Goal: Information Seeking & Learning: Learn about a topic

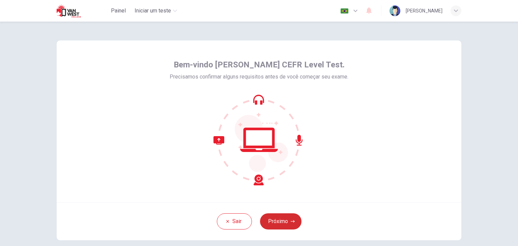
click at [278, 227] on button "Próximo" at bounding box center [280, 221] width 41 height 16
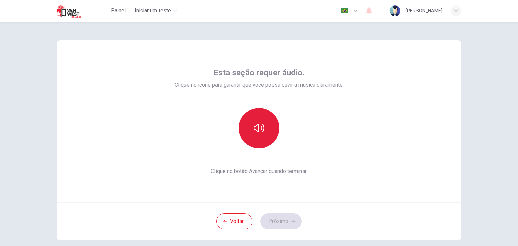
click at [271, 130] on button "button" at bounding box center [259, 128] width 40 height 40
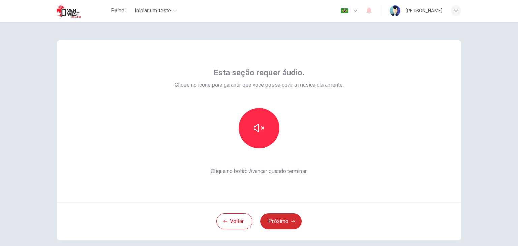
click at [279, 226] on button "Próximo" at bounding box center [280, 221] width 41 height 16
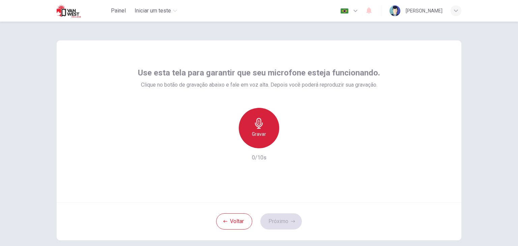
click at [249, 122] on div "Gravar" at bounding box center [259, 128] width 40 height 40
click at [258, 136] on h6 "Parar" at bounding box center [259, 134] width 12 height 8
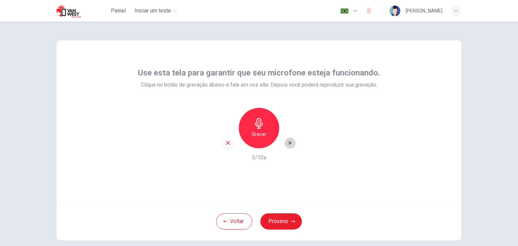
click at [289, 144] on icon "button" at bounding box center [289, 143] width 7 height 7
click at [278, 223] on button "Próximo" at bounding box center [280, 221] width 41 height 16
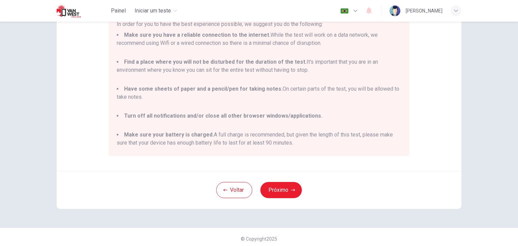
scroll to position [125, 0]
click at [290, 194] on button "Próximo" at bounding box center [280, 190] width 41 height 16
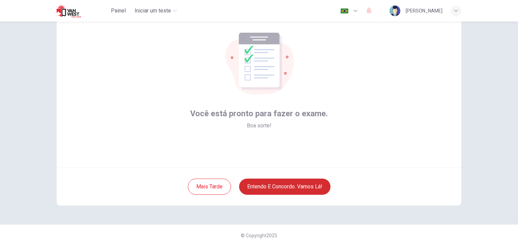
scroll to position [35, 0]
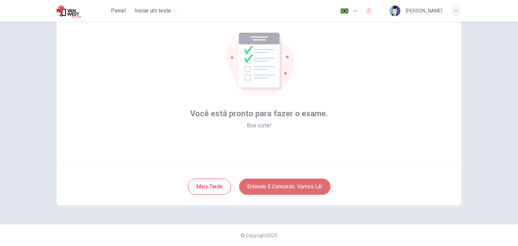
click at [283, 185] on button "Entendo e concordo. Vamos lá!" at bounding box center [284, 187] width 91 height 16
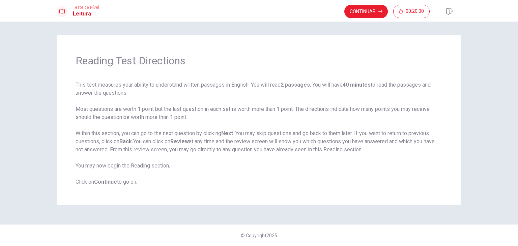
click at [112, 181] on b "Continue" at bounding box center [105, 182] width 23 height 6
click at [346, 15] on button "Continuar" at bounding box center [365, 11] width 43 height 13
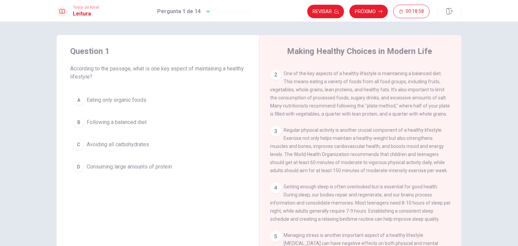
scroll to position [36, 0]
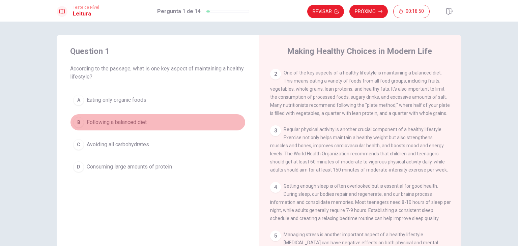
click at [80, 124] on div "B" at bounding box center [78, 122] width 11 height 11
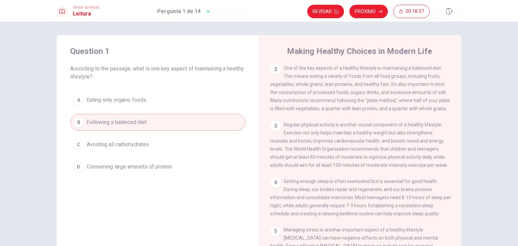
scroll to position [4, 0]
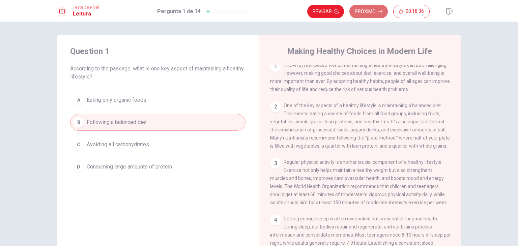
click at [380, 11] on icon "button" at bounding box center [380, 11] width 4 height 4
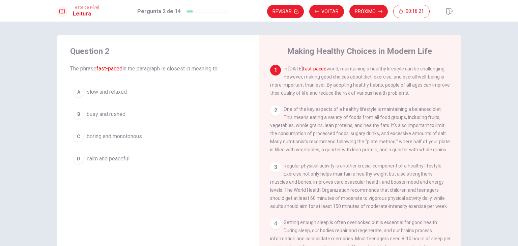
click at [119, 111] on span "busy and rushed" at bounding box center [106, 114] width 39 height 8
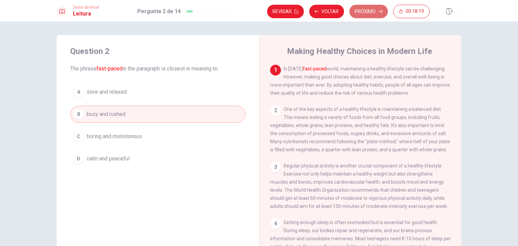
click at [375, 10] on button "Próximo" at bounding box center [368, 11] width 38 height 13
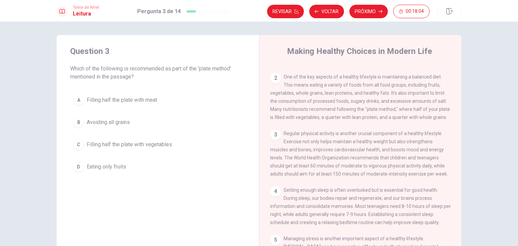
scroll to position [32, 0]
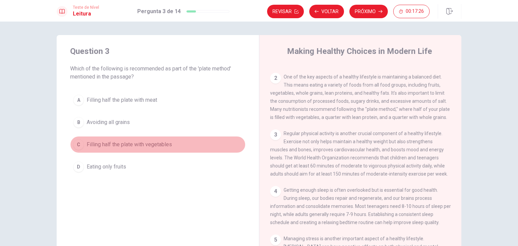
click at [115, 147] on span "Filling half the plate with vegetables" at bounding box center [129, 145] width 85 height 8
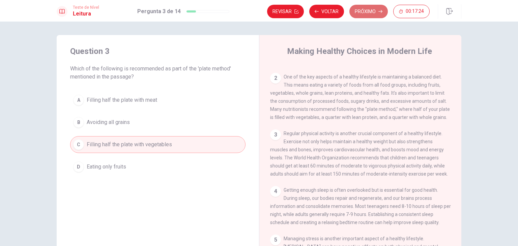
click at [368, 12] on button "Próximo" at bounding box center [368, 11] width 38 height 13
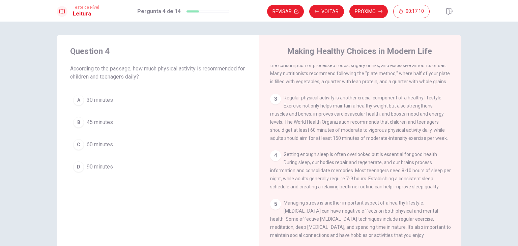
scroll to position [69, 0]
click at [87, 143] on span "60 minutes" at bounding box center [100, 145] width 26 height 8
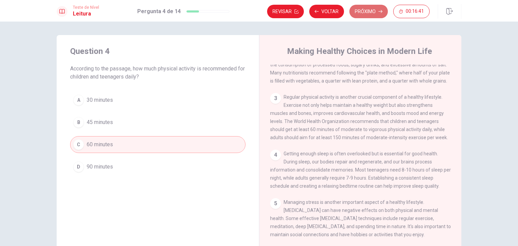
click at [368, 15] on button "Próximo" at bounding box center [368, 11] width 38 height 13
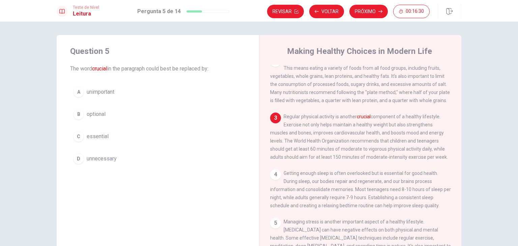
scroll to position [49, 0]
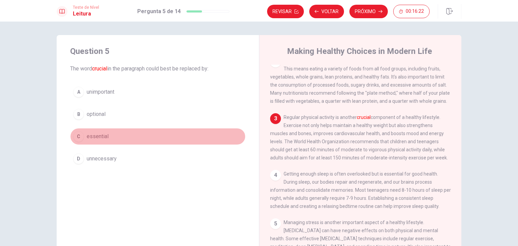
click at [96, 138] on span "essential" at bounding box center [98, 136] width 22 height 8
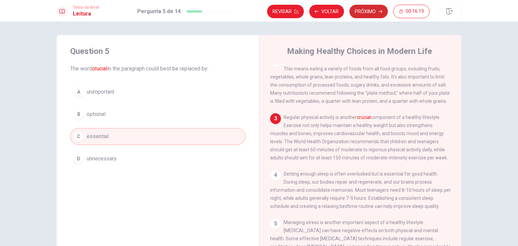
click at [360, 7] on button "Próximo" at bounding box center [368, 11] width 38 height 13
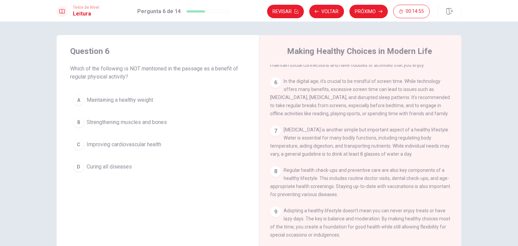
scroll to position [241, 0]
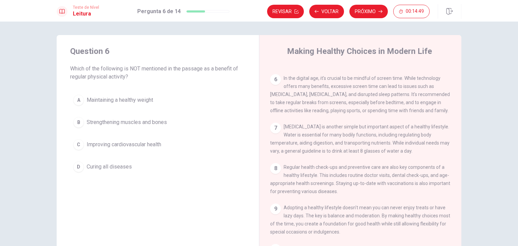
drag, startPoint x: 452, startPoint y: 190, endPoint x: 452, endPoint y: 202, distance: 12.5
click at [452, 202] on div "1 In [DATE] fast-paced world, maintaining a healthy lifestyle can be challengin…" at bounding box center [364, 162] width 189 height 194
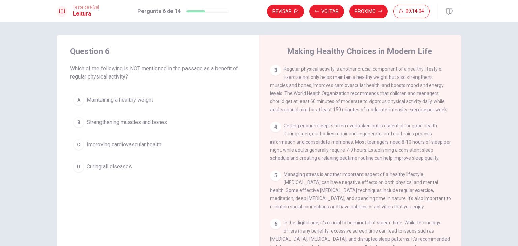
scroll to position [95, 0]
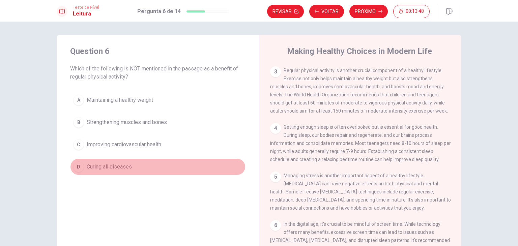
click at [118, 170] on span "Curing all diseases" at bounding box center [109, 167] width 45 height 8
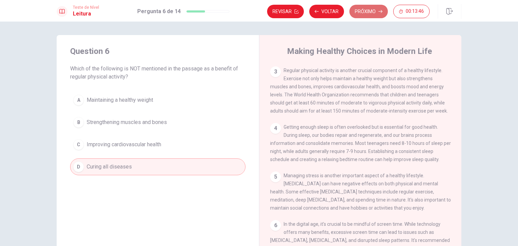
click at [365, 9] on button "Próximo" at bounding box center [368, 11] width 38 height 13
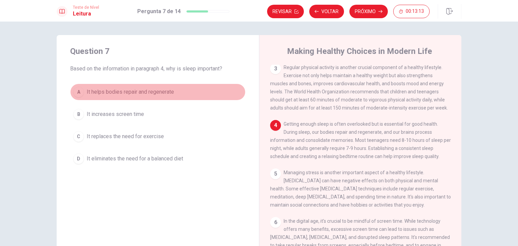
click at [131, 89] on span "It helps bodies repair and regenerate" at bounding box center [130, 92] width 87 height 8
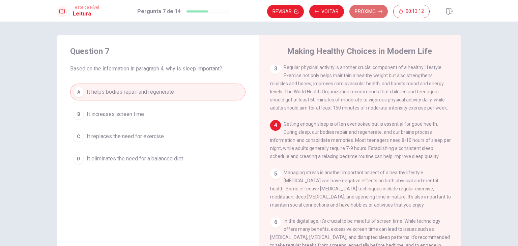
click at [362, 12] on button "Próximo" at bounding box center [368, 11] width 38 height 13
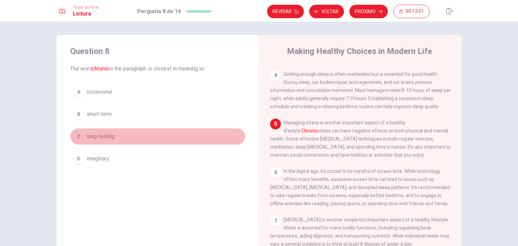
click at [110, 134] on span "long-lasting" at bounding box center [101, 136] width 28 height 8
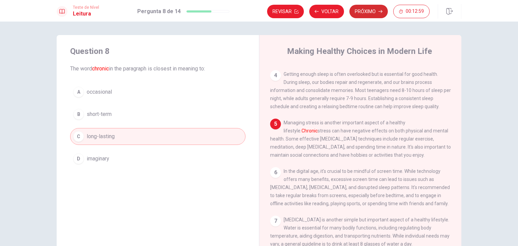
click at [367, 12] on button "Próximo" at bounding box center [368, 11] width 38 height 13
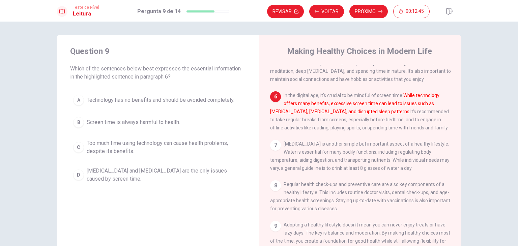
scroll to position [226, 0]
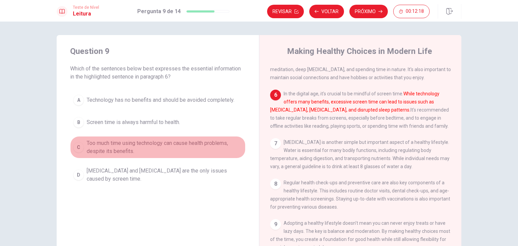
click at [197, 147] on span "Too much time using technology can cause health problems, despite its benefits." at bounding box center [165, 147] width 156 height 16
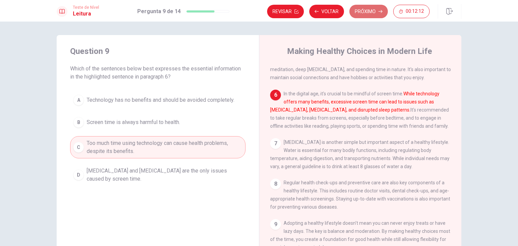
click at [365, 14] on button "Próximo" at bounding box center [368, 11] width 38 height 13
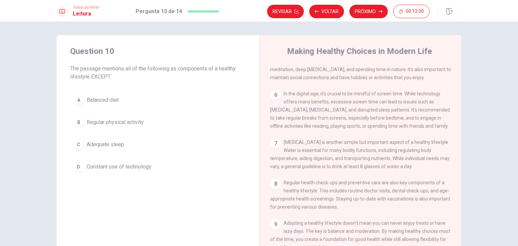
click at [138, 166] on span "Constant use of technology" at bounding box center [119, 167] width 65 height 8
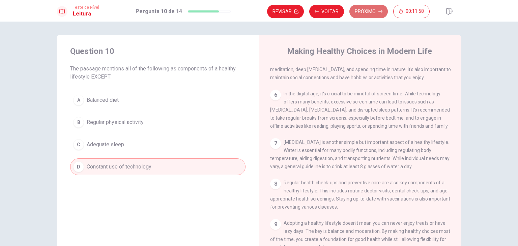
click at [359, 13] on button "Próximo" at bounding box center [368, 11] width 38 height 13
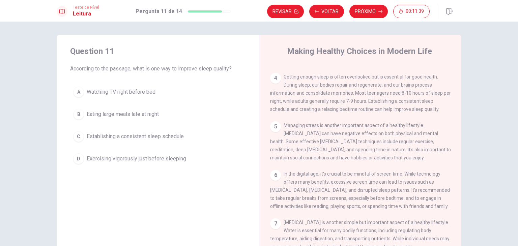
scroll to position [138, 0]
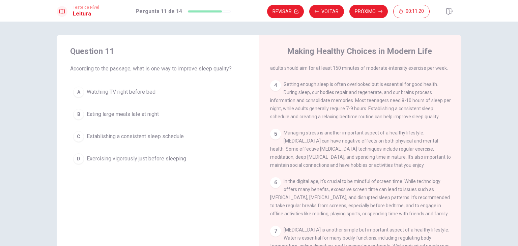
click at [112, 136] on span "Establishing a consistent sleep schedule" at bounding box center [135, 136] width 97 height 8
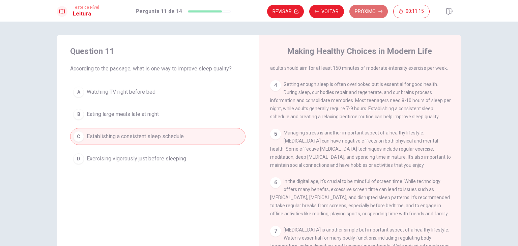
click at [363, 13] on button "Próximo" at bounding box center [368, 11] width 38 height 13
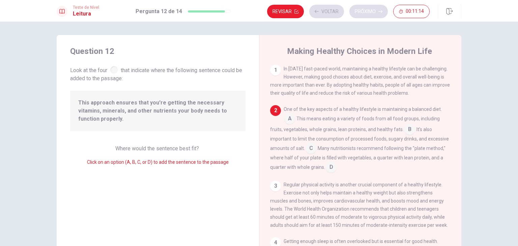
scroll to position [50, 0]
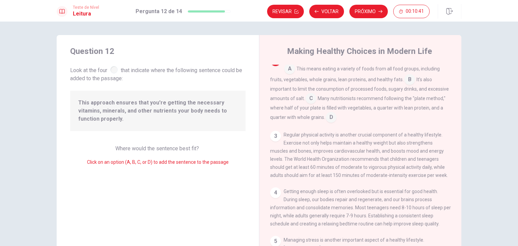
click at [286, 75] on input at bounding box center [289, 69] width 11 height 11
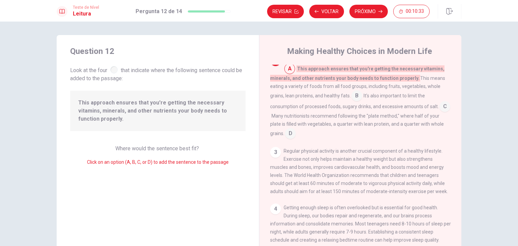
click at [284, 75] on input at bounding box center [289, 69] width 11 height 11
click at [332, 11] on button "Voltar" at bounding box center [326, 11] width 35 height 13
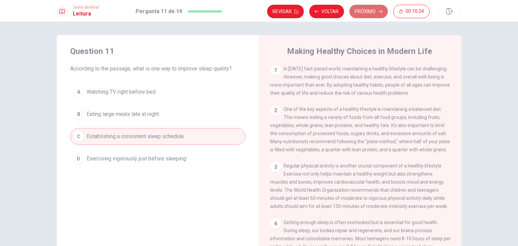
click at [366, 11] on button "Próximo" at bounding box center [368, 11] width 38 height 13
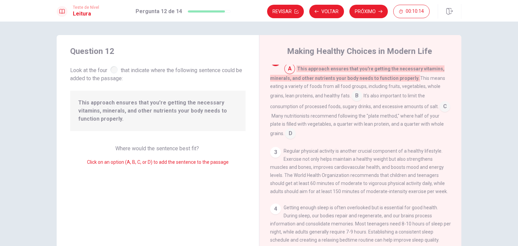
click at [357, 102] on input at bounding box center [356, 96] width 11 height 11
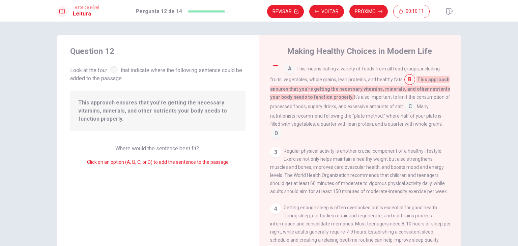
click at [288, 75] on input at bounding box center [289, 69] width 11 height 11
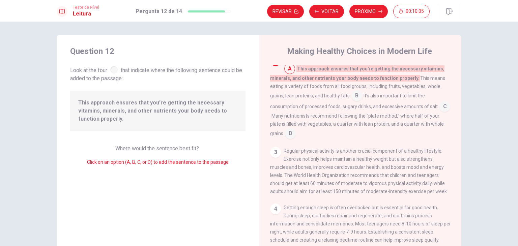
click at [359, 102] on input at bounding box center [356, 96] width 11 height 11
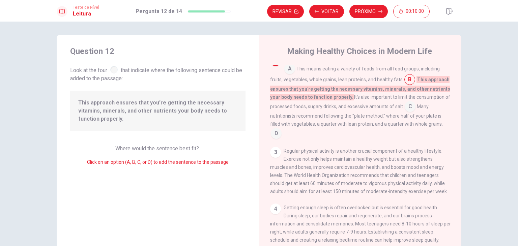
click at [274, 66] on div "2" at bounding box center [275, 60] width 11 height 11
click at [284, 75] on input at bounding box center [289, 69] width 11 height 11
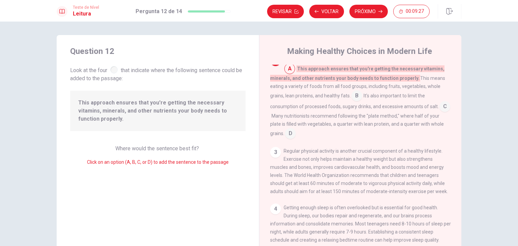
click at [355, 102] on input at bounding box center [356, 96] width 11 height 11
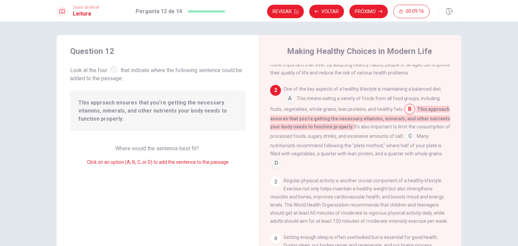
scroll to position [20, 0]
click at [281, 170] on input at bounding box center [276, 164] width 11 height 11
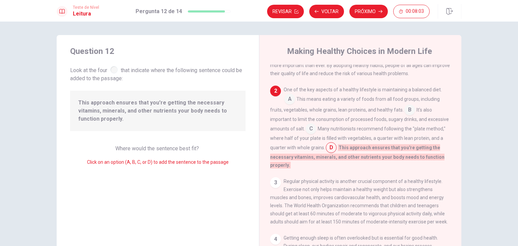
click at [274, 188] on div "3" at bounding box center [275, 182] width 11 height 11
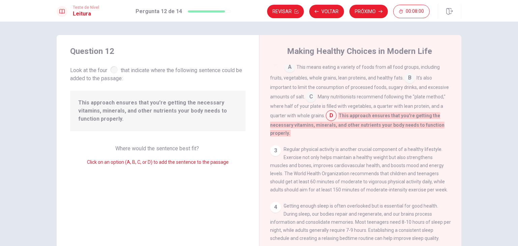
scroll to position [77, 0]
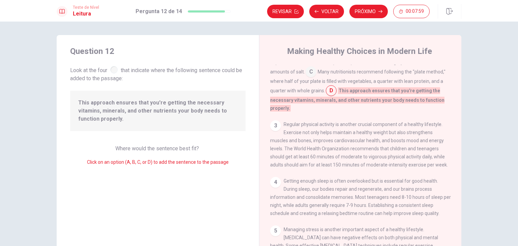
click at [272, 131] on div "3" at bounding box center [275, 125] width 11 height 11
click at [364, 13] on button "Próximo" at bounding box center [368, 11] width 38 height 13
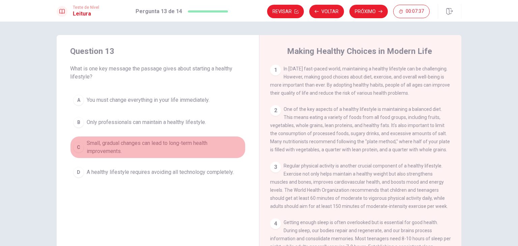
click at [206, 152] on span "Small, gradual changes can lead to long-term health improvements." at bounding box center [165, 147] width 156 height 16
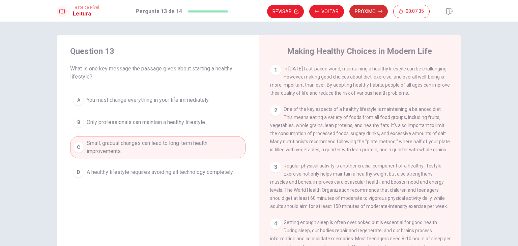
click at [359, 12] on button "Próximo" at bounding box center [368, 11] width 38 height 13
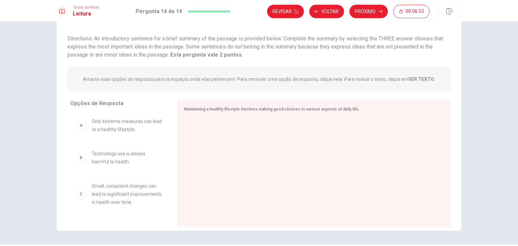
scroll to position [0, 0]
click at [147, 204] on span "Small, consistent changes can lead to significant improvements in health over t…" at bounding box center [127, 195] width 70 height 24
click at [80, 201] on div "C" at bounding box center [80, 195] width 11 height 11
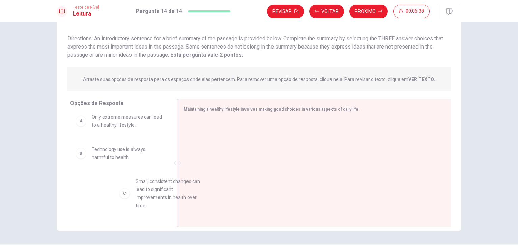
scroll to position [7, 0]
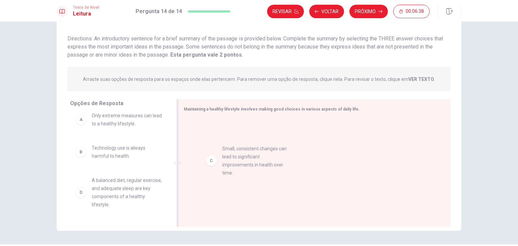
drag, startPoint x: 97, startPoint y: 200, endPoint x: 232, endPoint y: 160, distance: 140.4
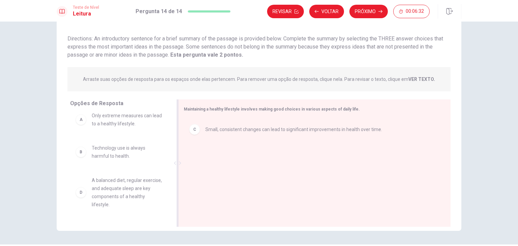
scroll to position [7, 0]
drag, startPoint x: 113, startPoint y: 201, endPoint x: 260, endPoint y: 184, distance: 147.5
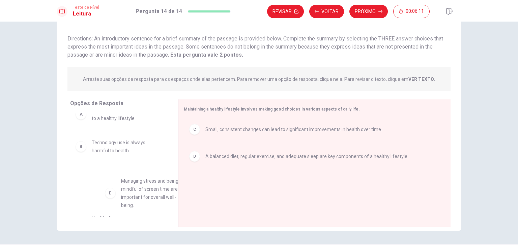
scroll to position [19, 0]
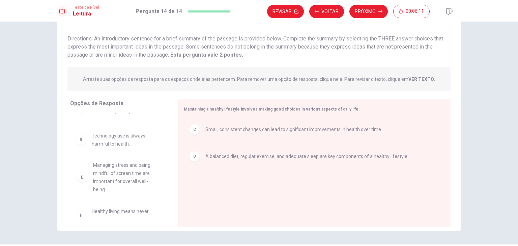
drag, startPoint x: 121, startPoint y: 194, endPoint x: 126, endPoint y: 180, distance: 15.1
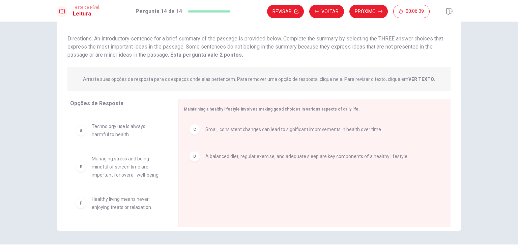
scroll to position [36, 0]
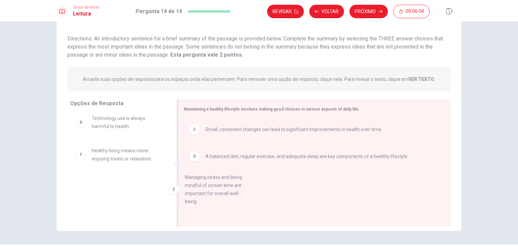
drag, startPoint x: 128, startPoint y: 163, endPoint x: 242, endPoint y: 196, distance: 118.5
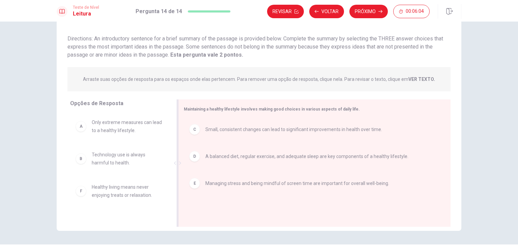
scroll to position [0, 0]
click at [369, 9] on button "Próximo" at bounding box center [368, 11] width 38 height 13
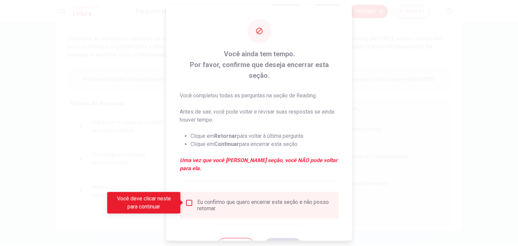
click at [193, 206] on div "Eu confirmo que quero encerrar esta seção e não posso retornar." at bounding box center [259, 205] width 148 height 13
click at [191, 205] on input "Você deve clicar neste para continuar" at bounding box center [189, 203] width 8 height 8
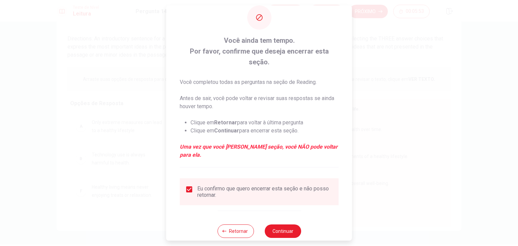
scroll to position [15, 0]
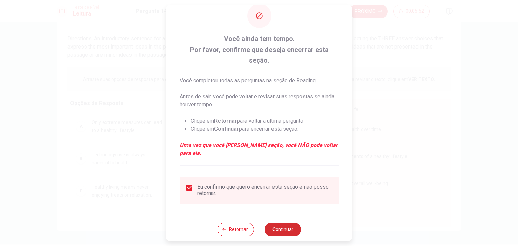
click at [285, 224] on button "Continuar" at bounding box center [282, 229] width 36 height 13
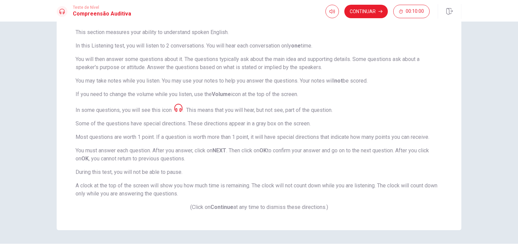
scroll to position [52, 0]
click at [367, 12] on button "Continuar" at bounding box center [365, 11] width 43 height 13
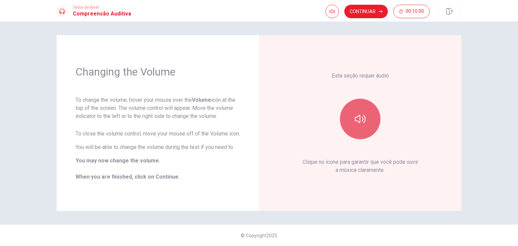
click at [360, 118] on icon "button" at bounding box center [360, 119] width 11 height 8
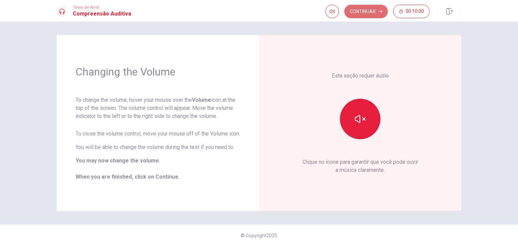
click at [365, 10] on button "Continuar" at bounding box center [365, 11] width 43 height 13
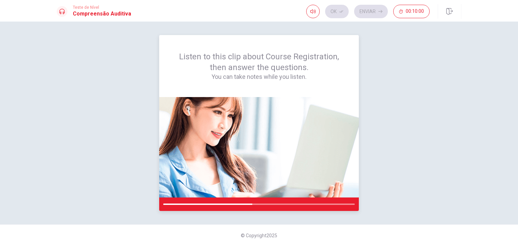
click at [278, 150] on img at bounding box center [259, 147] width 200 height 100
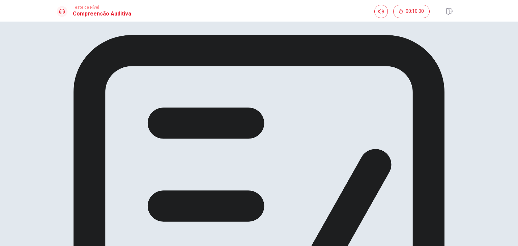
click at [256, 75] on icon at bounding box center [259, 237] width 404 height 404
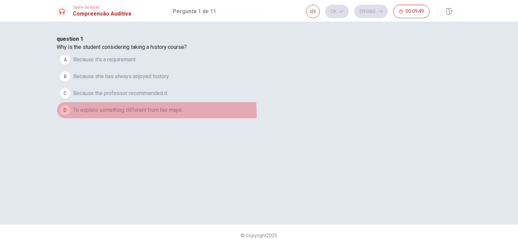
click at [182, 114] on span "To explore something different from her major." at bounding box center [127, 110] width 109 height 8
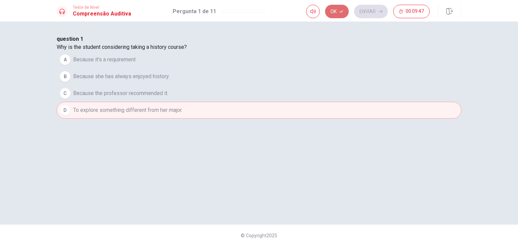
click at [345, 14] on button "Ok" at bounding box center [337, 11] width 24 height 13
click at [377, 12] on button "Enviar" at bounding box center [371, 11] width 34 height 13
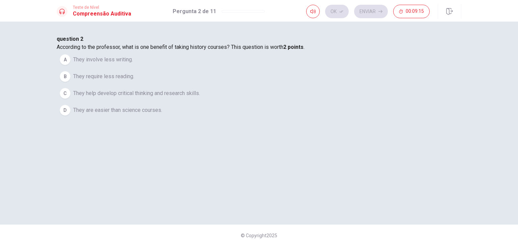
click at [200, 97] on span "They help develop critical thinking and research skills." at bounding box center [136, 93] width 127 height 8
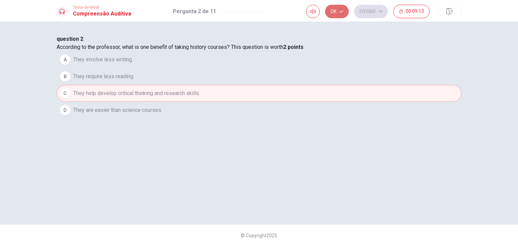
click at [334, 16] on button "Ok" at bounding box center [337, 11] width 24 height 13
click at [373, 11] on button "Enviar" at bounding box center [371, 11] width 34 height 13
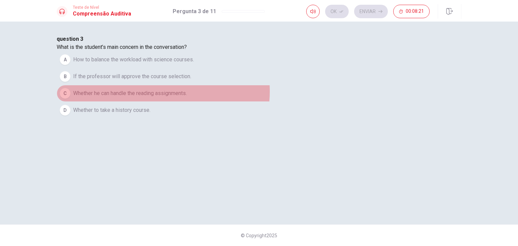
click at [187, 97] on span "Whether he can handle the reading assignments." at bounding box center [130, 93] width 114 height 8
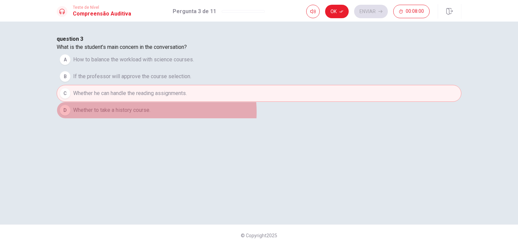
click at [150, 114] on span "Whether to take a history course." at bounding box center [111, 110] width 77 height 8
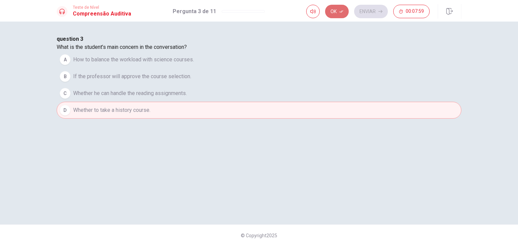
click at [339, 7] on button "Ok" at bounding box center [337, 11] width 24 height 13
click at [366, 17] on button "Enviar" at bounding box center [371, 11] width 34 height 13
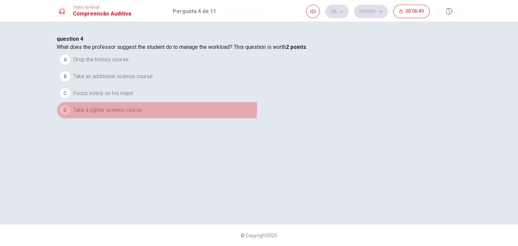
click at [209, 119] on button "D Take a lighter science course." at bounding box center [259, 110] width 404 height 17
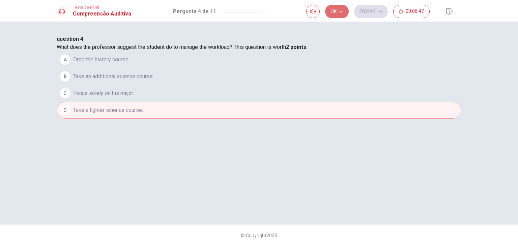
click at [339, 11] on icon "button" at bounding box center [341, 11] width 4 height 4
click at [367, 7] on button "Enviar" at bounding box center [371, 11] width 34 height 13
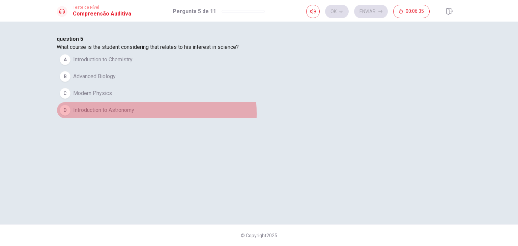
click at [134, 114] on span "Introduction to Astronomy" at bounding box center [103, 110] width 61 height 8
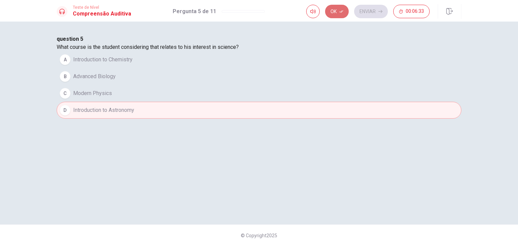
click at [340, 10] on icon "button" at bounding box center [341, 11] width 4 height 4
click at [372, 13] on button "Enviar" at bounding box center [371, 11] width 34 height 13
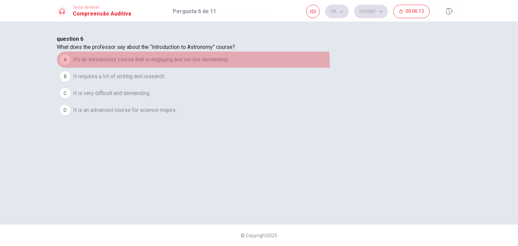
click at [294, 68] on button "A It’s an introductory course that is engaging and not too demanding." at bounding box center [259, 59] width 404 height 17
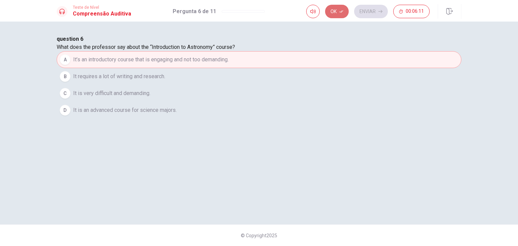
click at [342, 14] on button "Ok" at bounding box center [337, 11] width 24 height 13
click at [369, 16] on button "Enviar" at bounding box center [371, 11] width 34 height 13
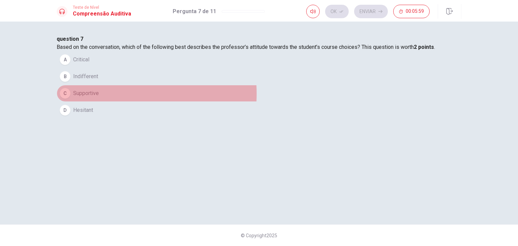
click at [206, 102] on button "C Supportive" at bounding box center [259, 93] width 404 height 17
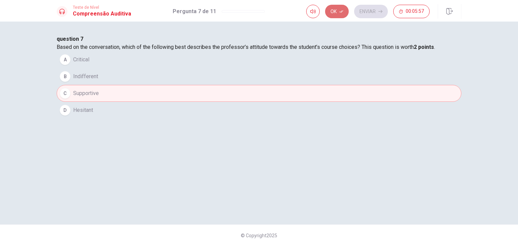
click at [333, 12] on button "Ok" at bounding box center [337, 11] width 24 height 13
click at [365, 11] on button "Enviar" at bounding box center [371, 11] width 34 height 13
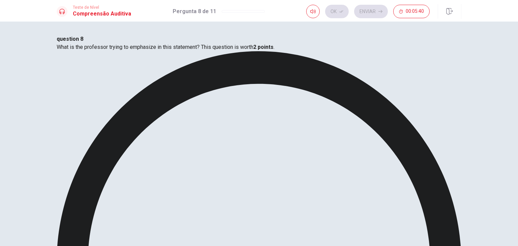
click at [339, 10] on icon "button" at bounding box center [341, 11] width 4 height 4
click at [368, 11] on button "Enviar" at bounding box center [371, 11] width 34 height 13
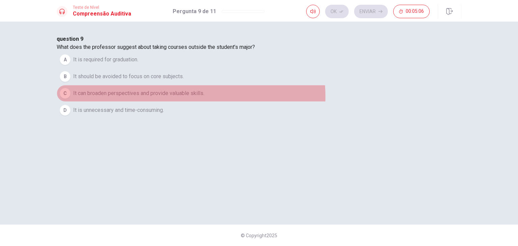
click at [204, 97] on span "It can broaden perspectives and provide valuable skills." at bounding box center [138, 93] width 131 height 8
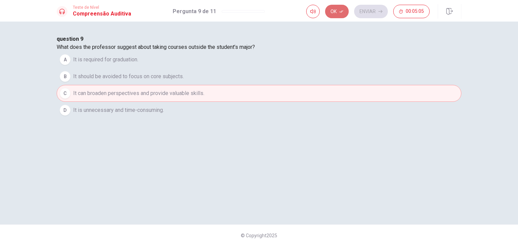
click at [338, 14] on button "Ok" at bounding box center [337, 11] width 24 height 13
click at [369, 14] on button "Enviar" at bounding box center [371, 11] width 34 height 13
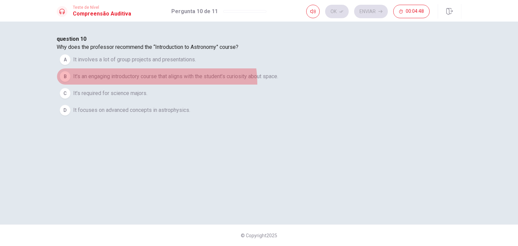
click at [238, 81] on span "It’s an engaging introductory course that aligns with the student’s curiosity a…" at bounding box center [175, 76] width 205 height 8
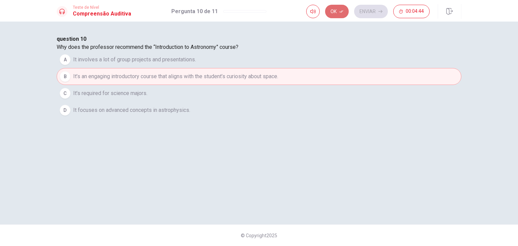
click at [339, 12] on icon "button" at bounding box center [341, 11] width 4 height 2
click at [369, 13] on button "Enviar" at bounding box center [371, 11] width 34 height 13
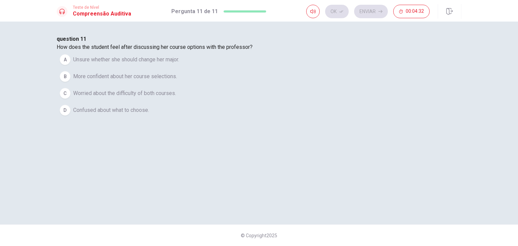
click at [177, 81] on span "More confident about her course selections." at bounding box center [125, 76] width 104 height 8
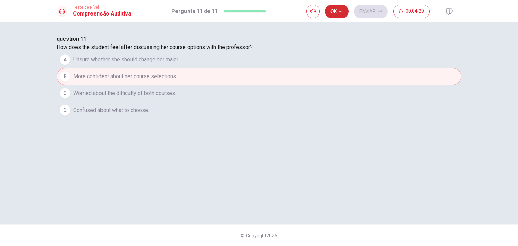
click at [336, 8] on button "Ok" at bounding box center [337, 11] width 24 height 13
click at [365, 12] on button "Enviar" at bounding box center [371, 11] width 34 height 13
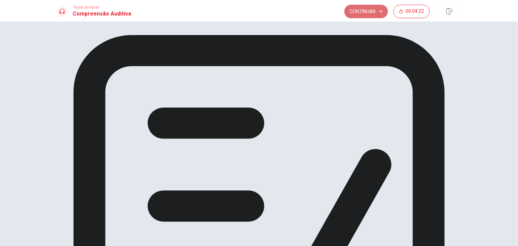
click at [361, 11] on button "Continuar" at bounding box center [365, 11] width 43 height 13
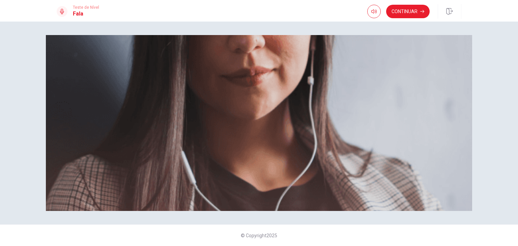
scroll to position [20, 0]
click at [421, 17] on button "Continuar" at bounding box center [407, 11] width 43 height 13
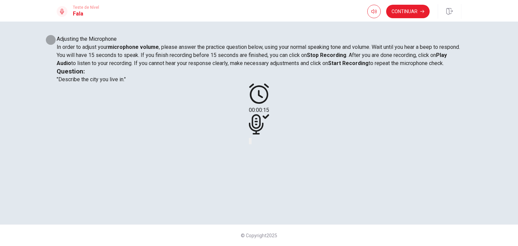
click at [258, 151] on icon "Play Audio" at bounding box center [254, 147] width 6 height 8
click at [407, 11] on button "Continuar" at bounding box center [407, 11] width 43 height 13
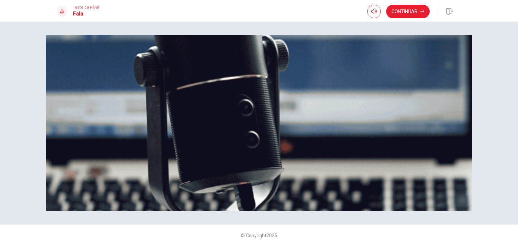
scroll to position [11, 0]
click at [406, 11] on button "Continuar" at bounding box center [407, 11] width 43 height 13
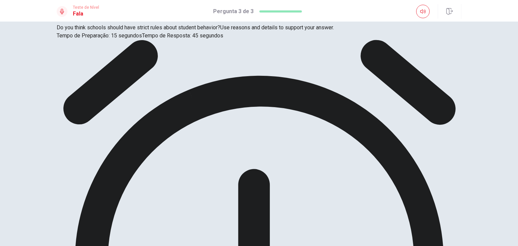
scroll to position [0, 0]
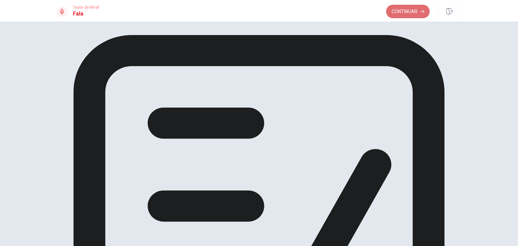
click at [401, 12] on button "Continuar" at bounding box center [407, 11] width 43 height 13
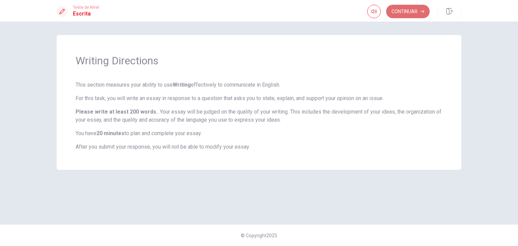
click at [400, 14] on button "Continuar" at bounding box center [407, 11] width 43 height 13
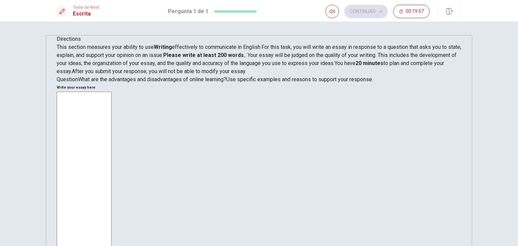
click at [112, 93] on textarea at bounding box center [84, 185] width 55 height 186
click at [112, 92] on textarea at bounding box center [84, 185] width 55 height 186
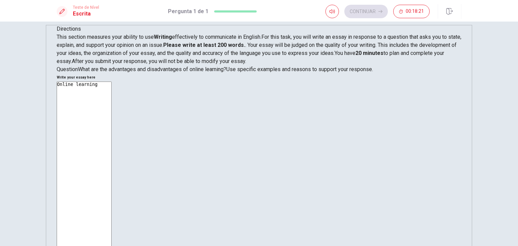
scroll to position [12, 0]
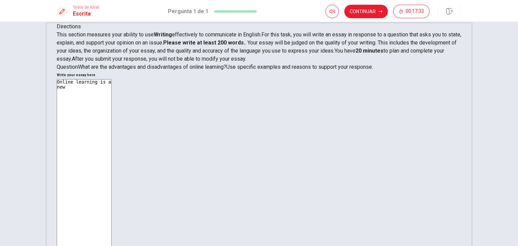
click at [112, 79] on textarea "Online learning is a new" at bounding box center [84, 172] width 55 height 186
click at [112, 79] on textarea "Online learning is a new feature that provides more opportunities to learn, as …" at bounding box center [84, 172] width 55 height 186
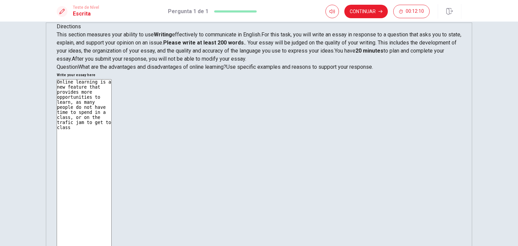
click at [112, 79] on textarea "Online learning is a new feature that provides more opportunities to learn, as …" at bounding box center [84, 172] width 55 height 186
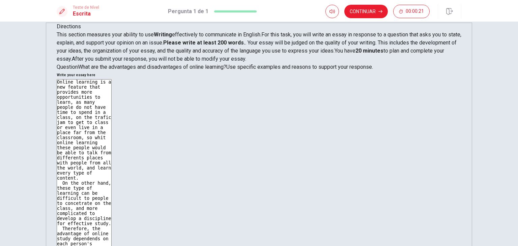
click at [112, 135] on textarea "Online learning is a new feature that provides more opportunities to learn, as …" at bounding box center [84, 172] width 55 height 186
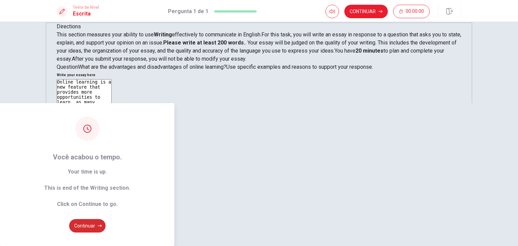
type textarea "Online learning is a new feature that provides more opportunities to learn, as …"
click at [105, 219] on button "Continuar" at bounding box center [87, 225] width 36 height 13
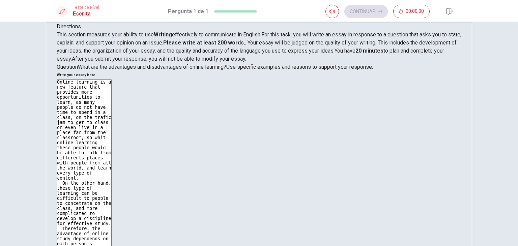
scroll to position [0, 0]
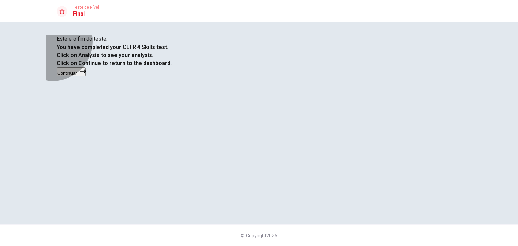
click at [86, 77] on button "Continuar" at bounding box center [71, 71] width 29 height 9
